Goal: Task Accomplishment & Management: Use online tool/utility

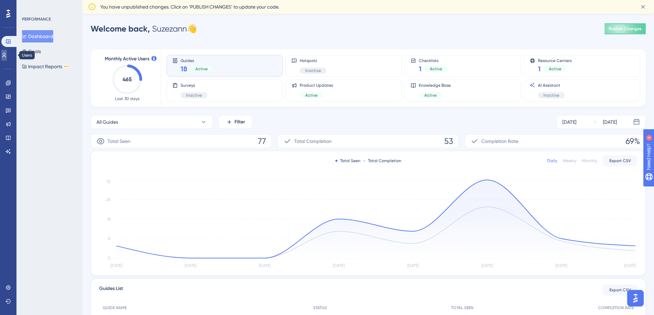
click at [4, 51] on link at bounding box center [3, 55] width 5 height 11
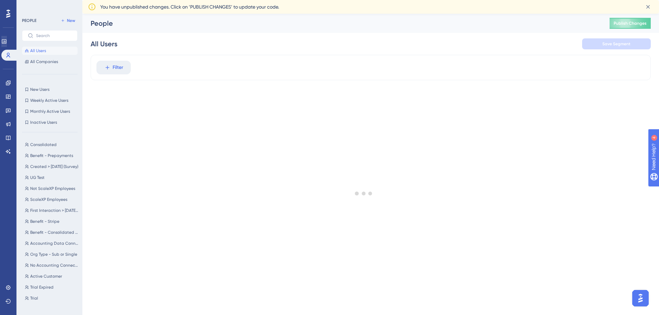
drag, startPoint x: 12, startPoint y: 47, endPoint x: 6, endPoint y: 40, distance: 9.0
click at [12, 46] on div "Performance" at bounding box center [8, 41] width 14 height 11
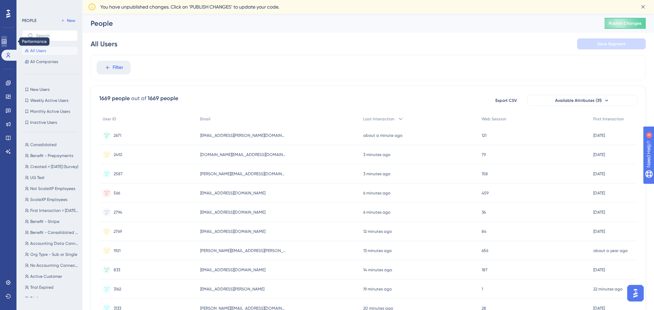
click at [6, 40] on icon at bounding box center [3, 41] width 5 height 5
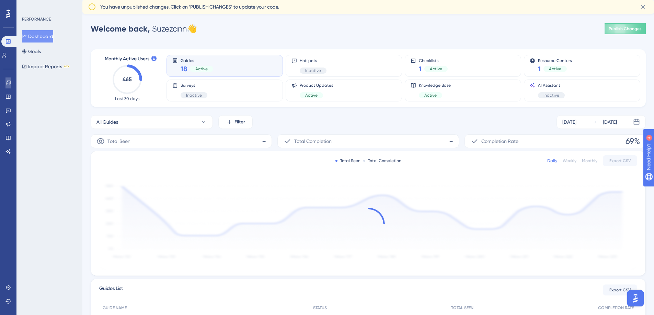
click at [10, 84] on icon at bounding box center [8, 83] width 4 height 4
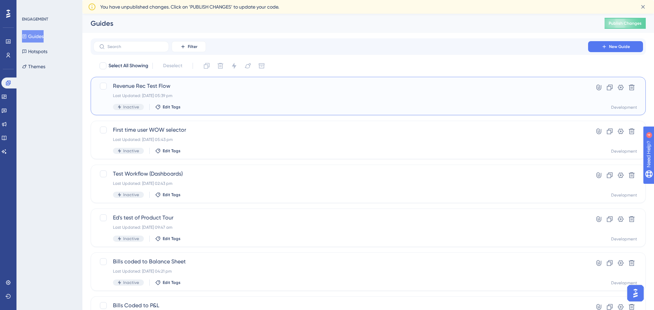
click at [218, 87] on span "Revenue Rec Test Flow" at bounding box center [341, 86] width 456 height 8
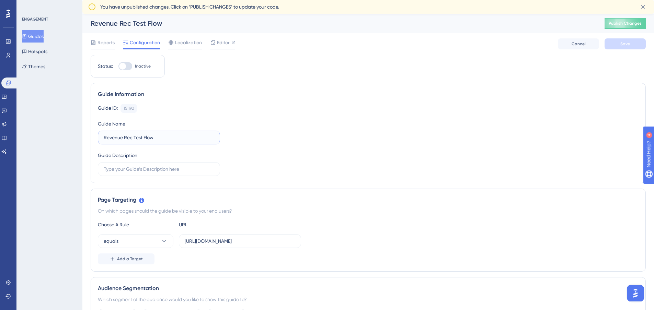
drag, startPoint x: 155, startPoint y: 138, endPoint x: 134, endPoint y: 138, distance: 21.0
click at [134, 138] on input "Revenue Rec Test Flow" at bounding box center [159, 138] width 111 height 8
type input "Revenue Rec Flow"
click at [207, 98] on div "Guide Information" at bounding box center [368, 94] width 541 height 8
click at [220, 44] on span "Editor" at bounding box center [223, 42] width 13 height 8
